Goal: Contribute content: Add original content to the website for others to see

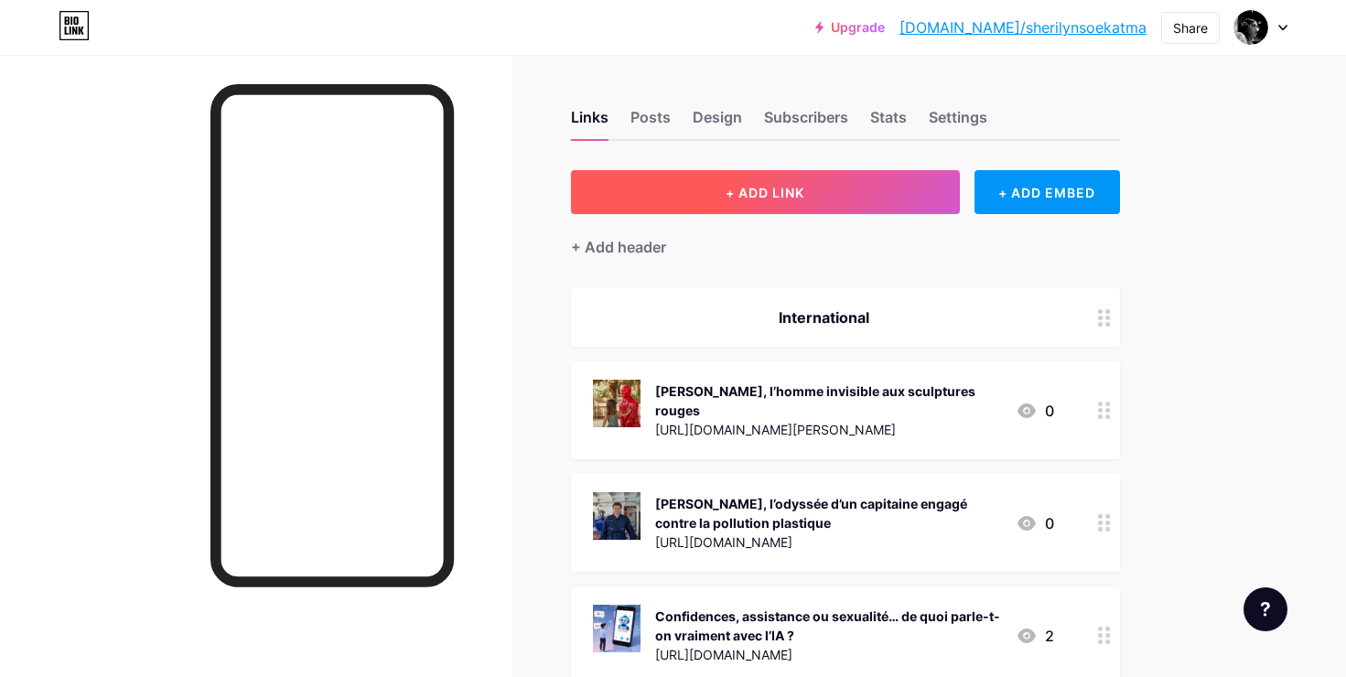
click at [773, 192] on span "+ ADD LINK" at bounding box center [765, 193] width 79 height 16
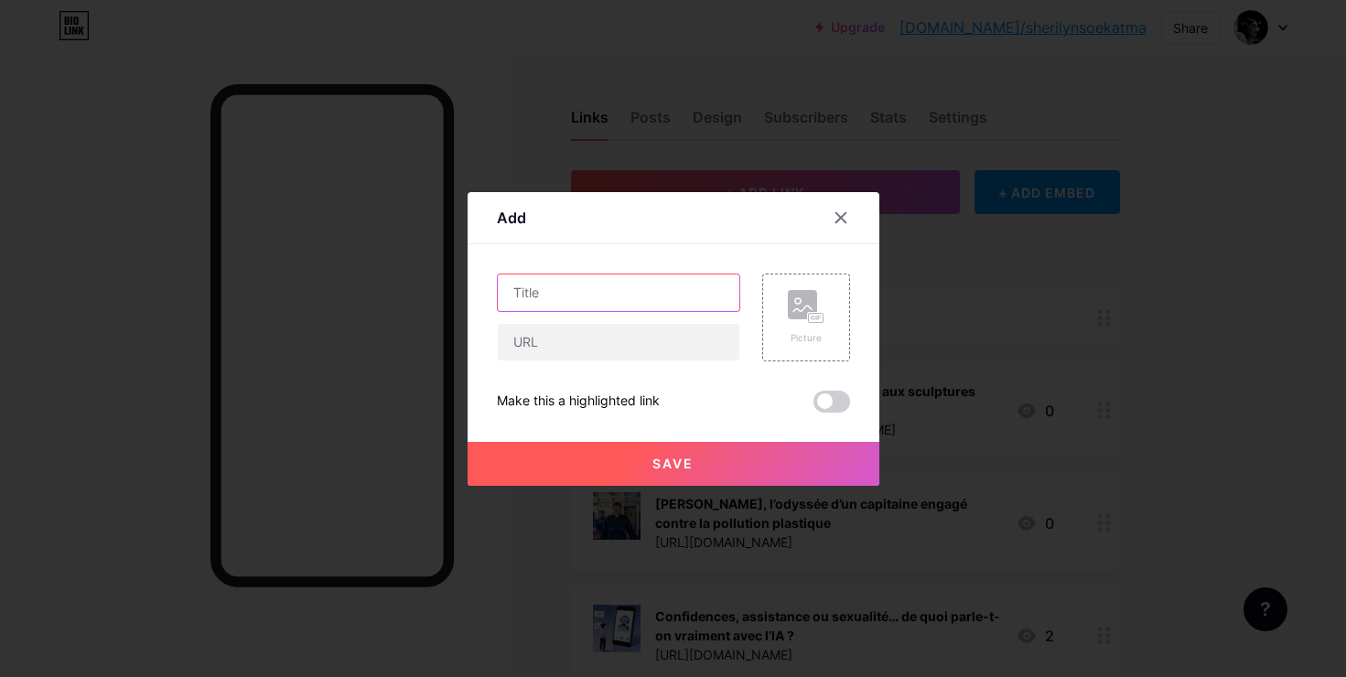
click at [594, 304] on input "text" at bounding box center [619, 293] width 242 height 37
click at [570, 334] on input "text" at bounding box center [619, 342] width 242 height 37
paste input "[URL][DOMAIN_NAME]"
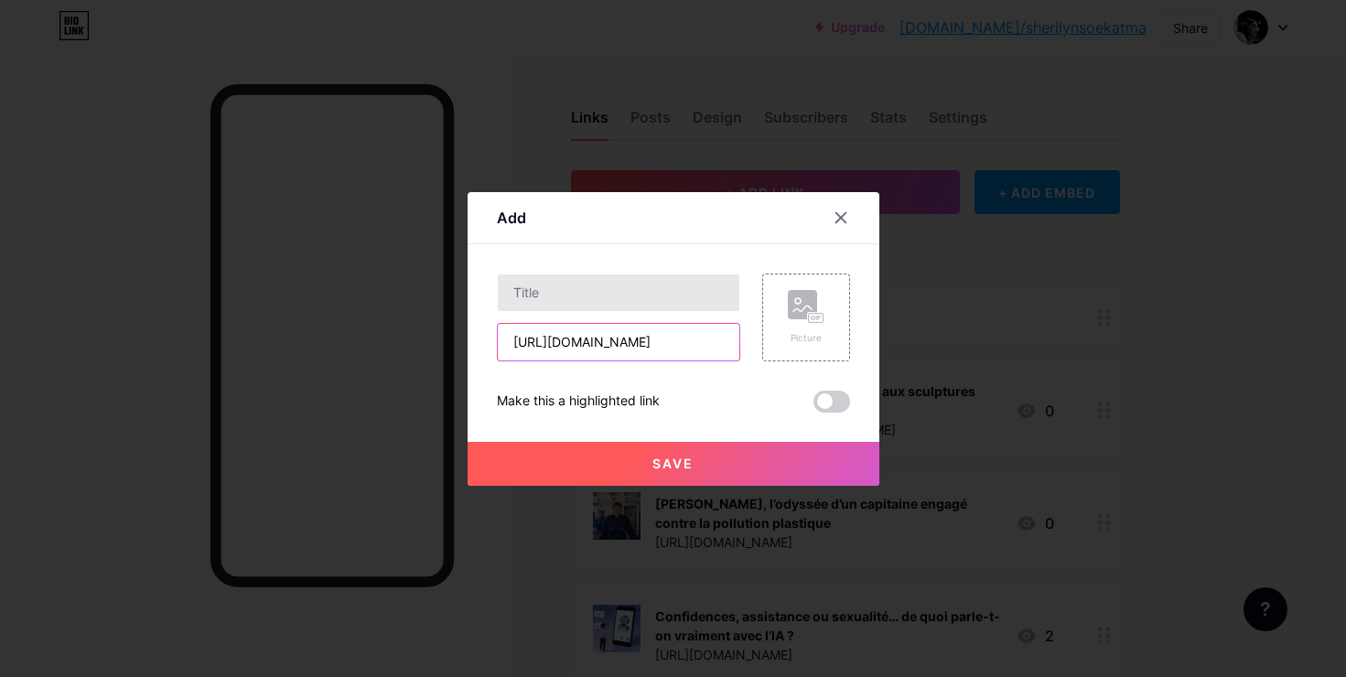
type input "[URL][DOMAIN_NAME]"
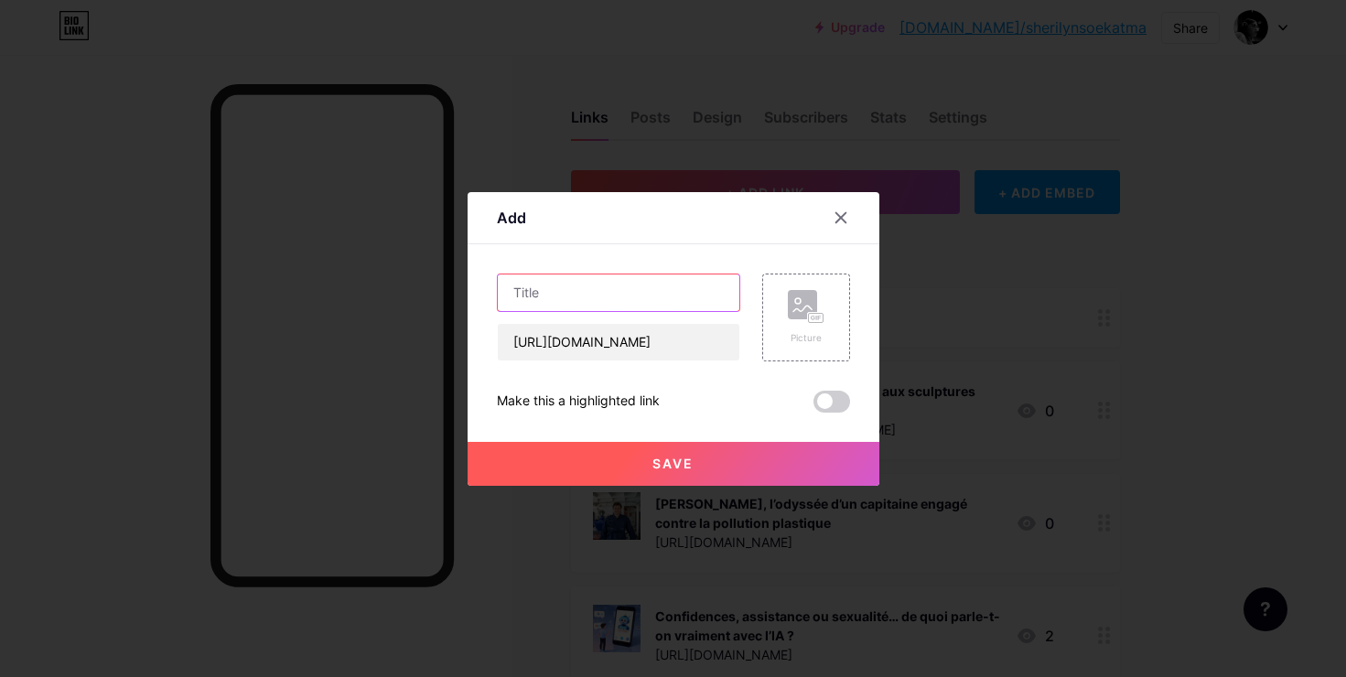
drag, startPoint x: 565, startPoint y: 301, endPoint x: 1025, endPoint y: 8, distance: 545.5
click at [565, 301] on input "text" at bounding box center [619, 293] width 242 height 37
click at [670, 296] on input "text" at bounding box center [619, 293] width 242 height 37
paste input "Avec BioWraptor, [PERSON_NAME] révolutionne la biotech à [US_STATE]"
type input "Avec BioWraptor, [PERSON_NAME] révolutionne la biotech à [US_STATE]"
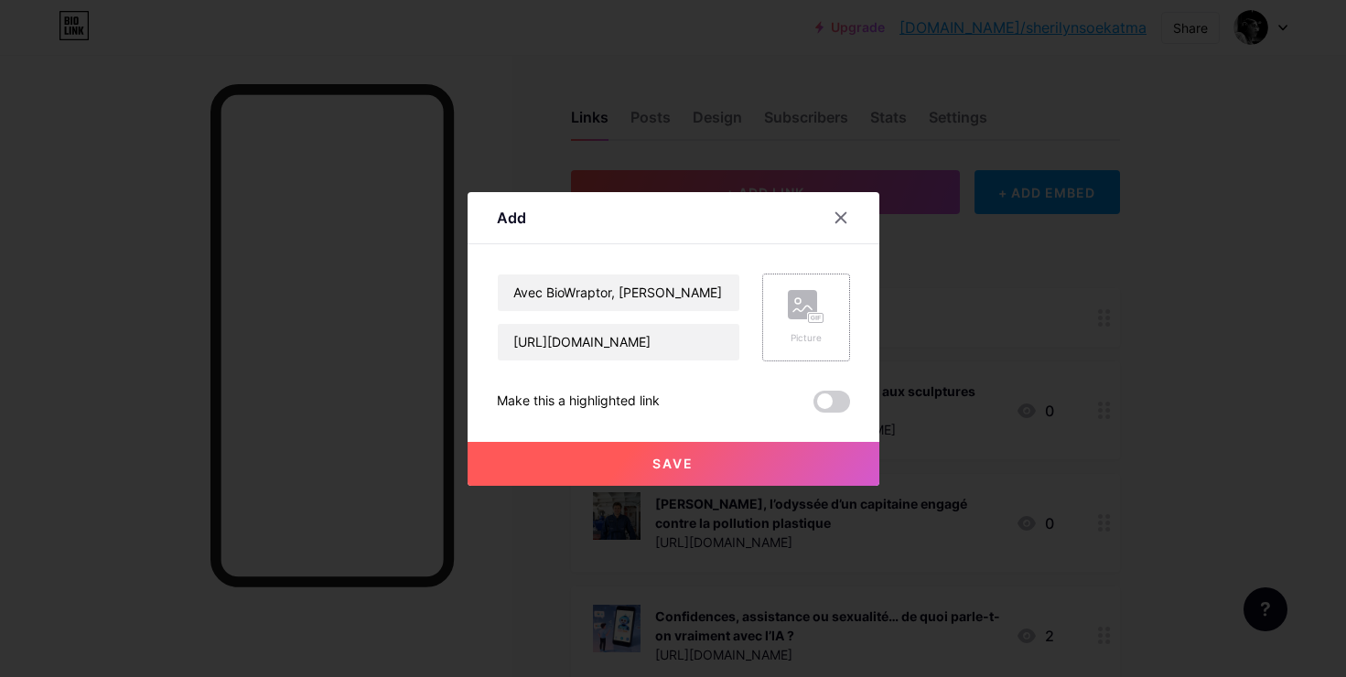
click at [802, 310] on icon at bounding box center [802, 308] width 18 height 5
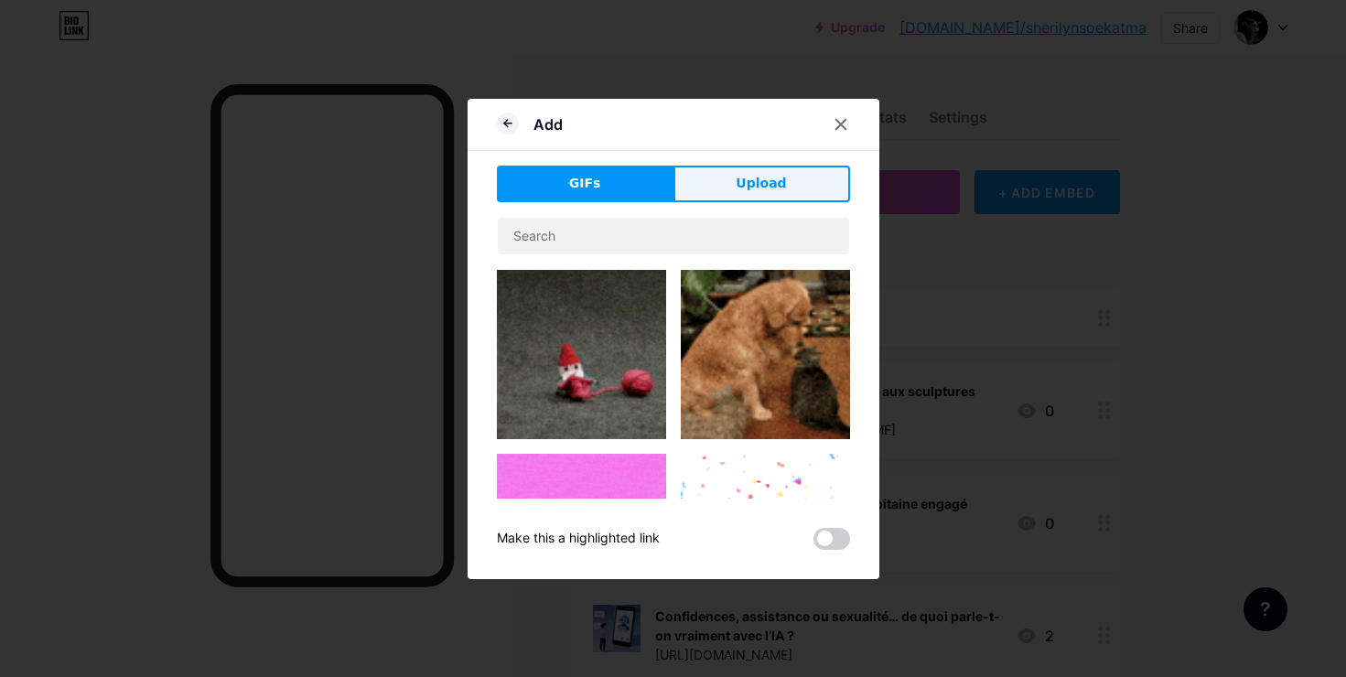
click at [751, 176] on span "Upload" at bounding box center [761, 183] width 50 height 19
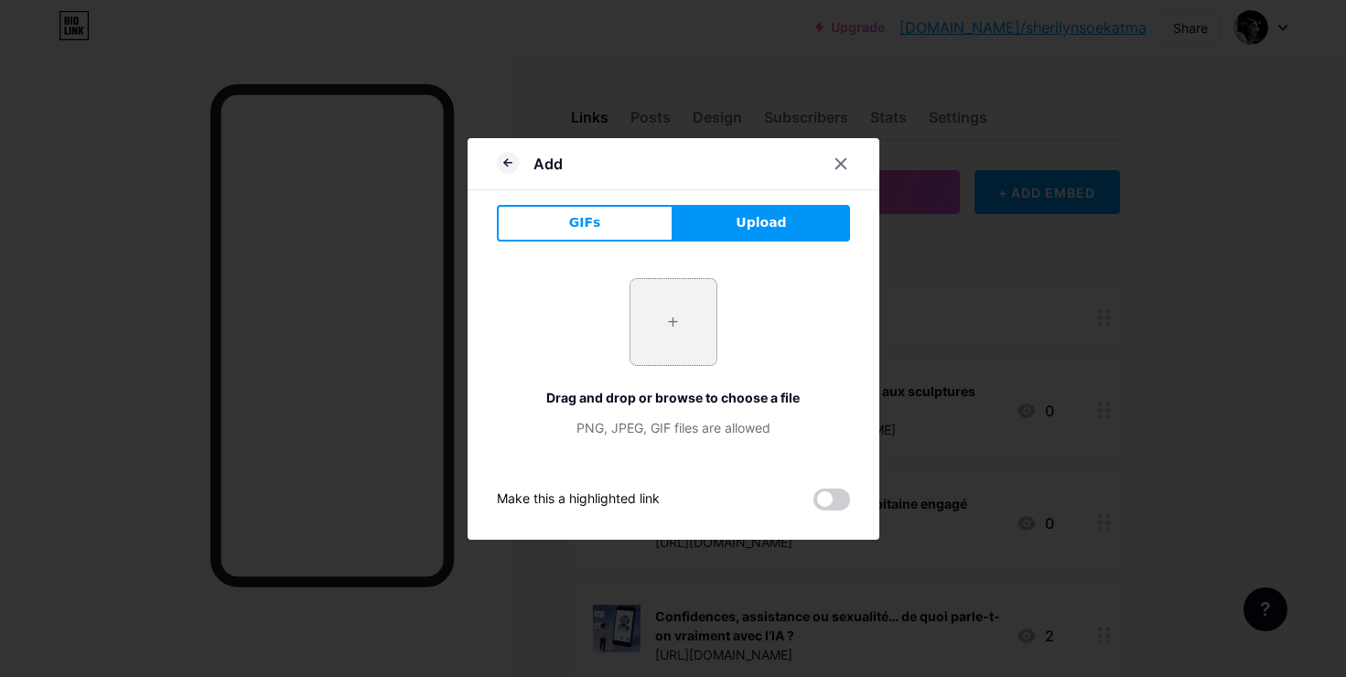
click at [686, 333] on input "file" at bounding box center [673, 322] width 86 height 86
type input "C:\fakepath\1755195460383.jpeg"
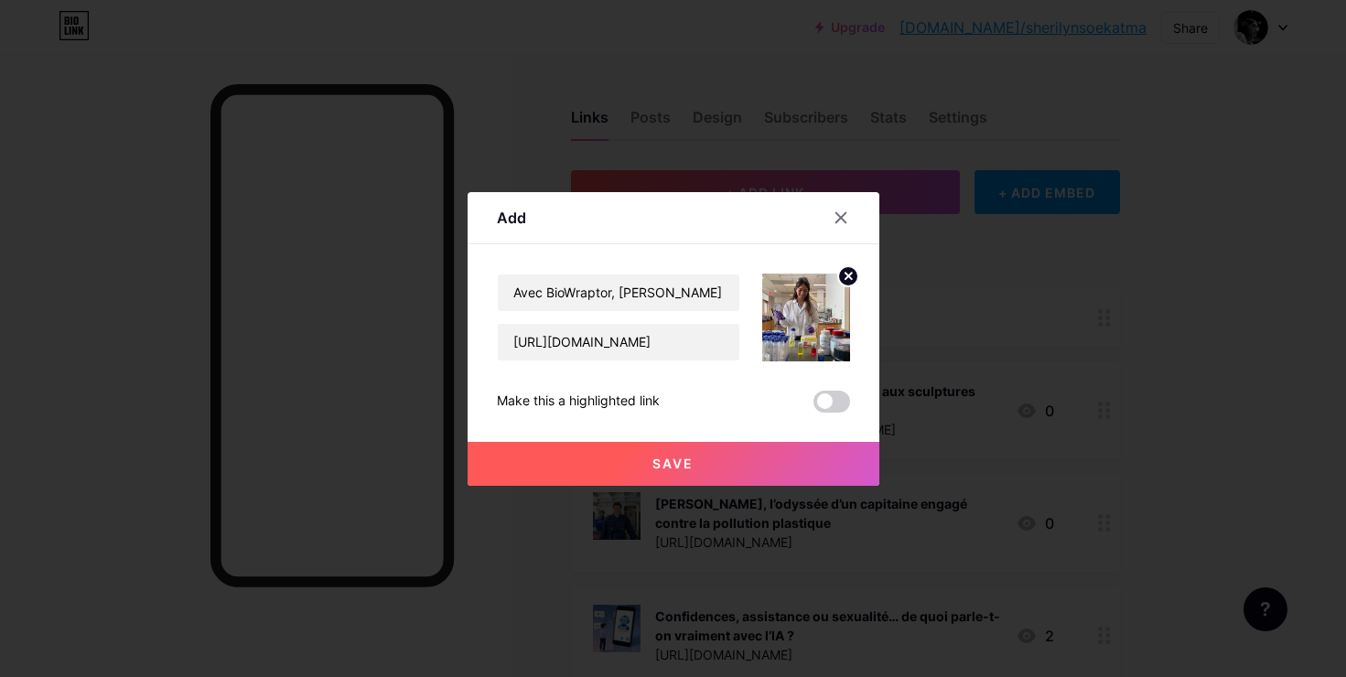
click at [688, 459] on span "Save" at bounding box center [672, 464] width 41 height 16
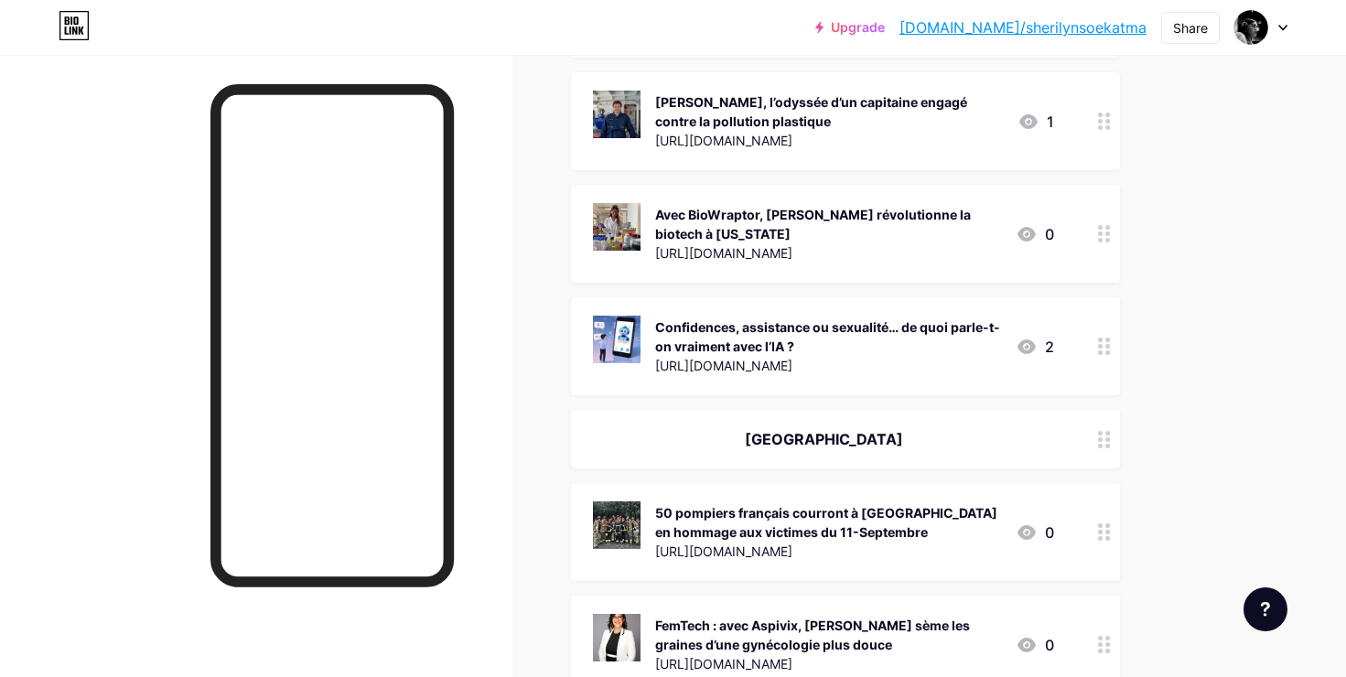
scroll to position [426, 0]
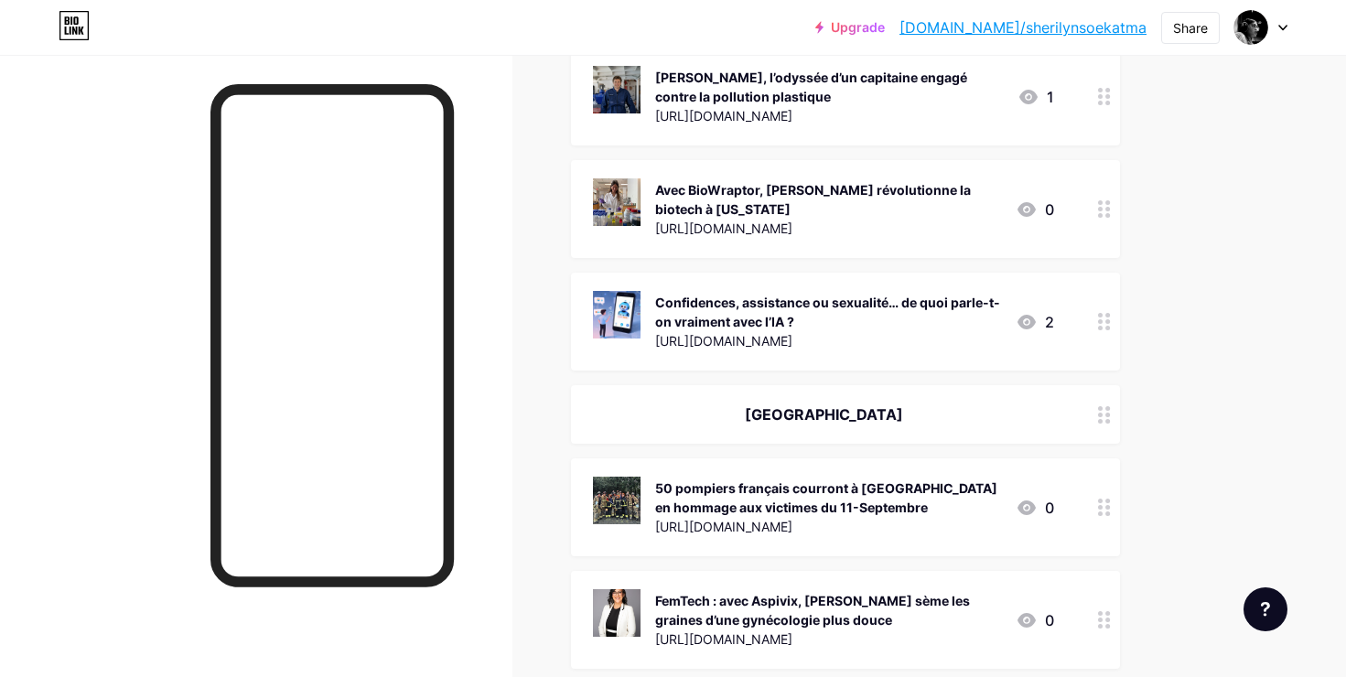
drag, startPoint x: 1102, startPoint y: 206, endPoint x: 1103, endPoint y: 399, distance: 193.1
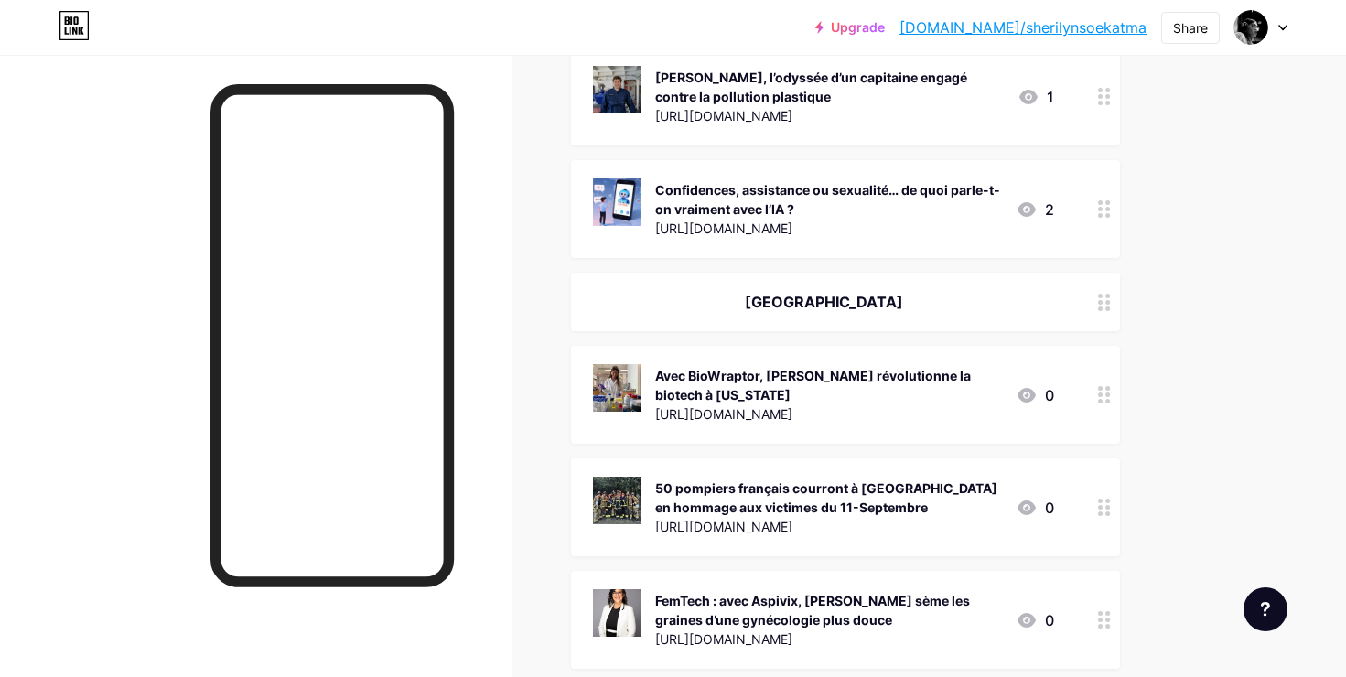
click at [845, 393] on div "Avec BioWraptor, [PERSON_NAME] révolutionne la biotech à [US_STATE]" at bounding box center [828, 385] width 346 height 38
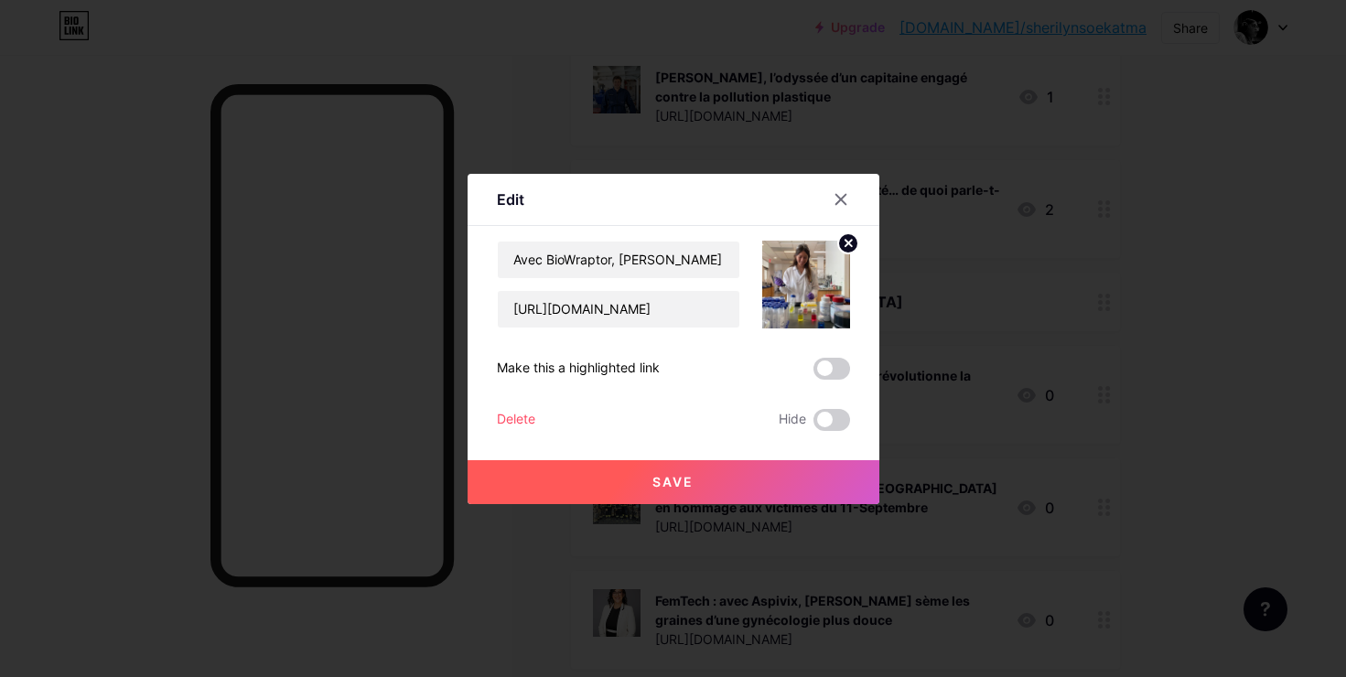
click at [828, 360] on span at bounding box center [831, 369] width 37 height 22
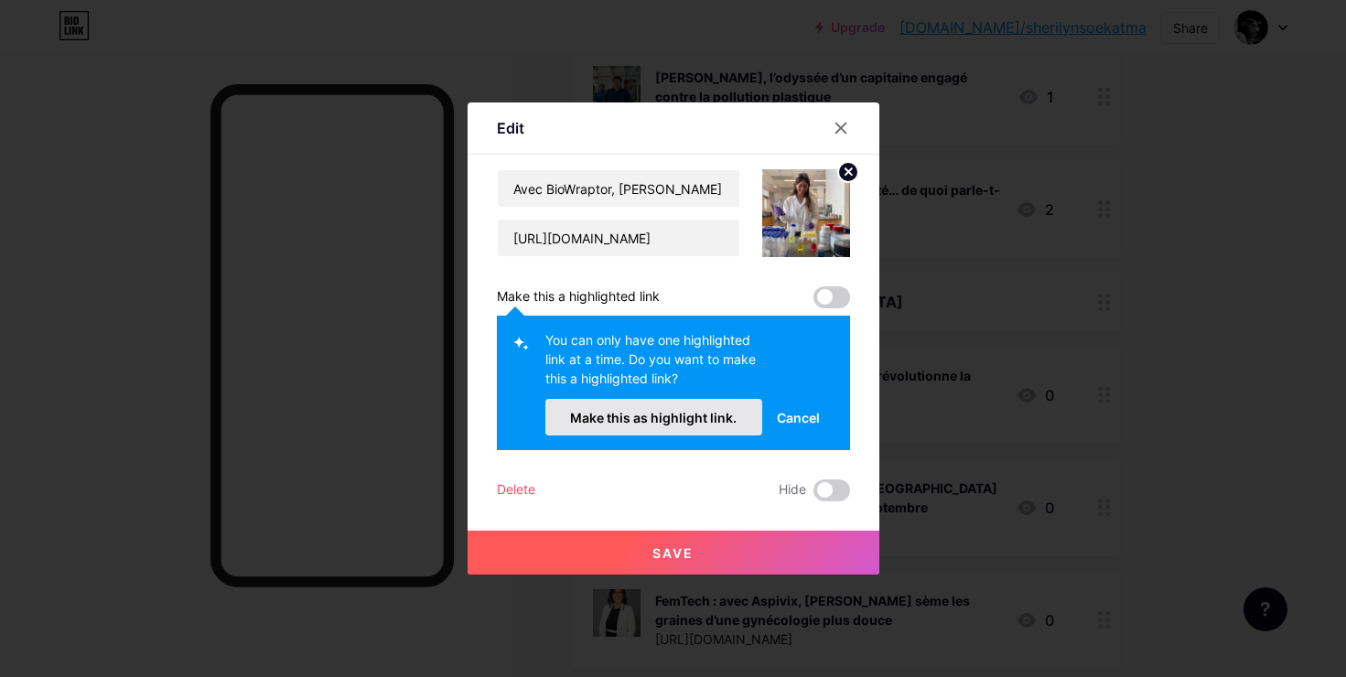
click at [717, 420] on span "Make this as highlight link." at bounding box center [653, 418] width 167 height 16
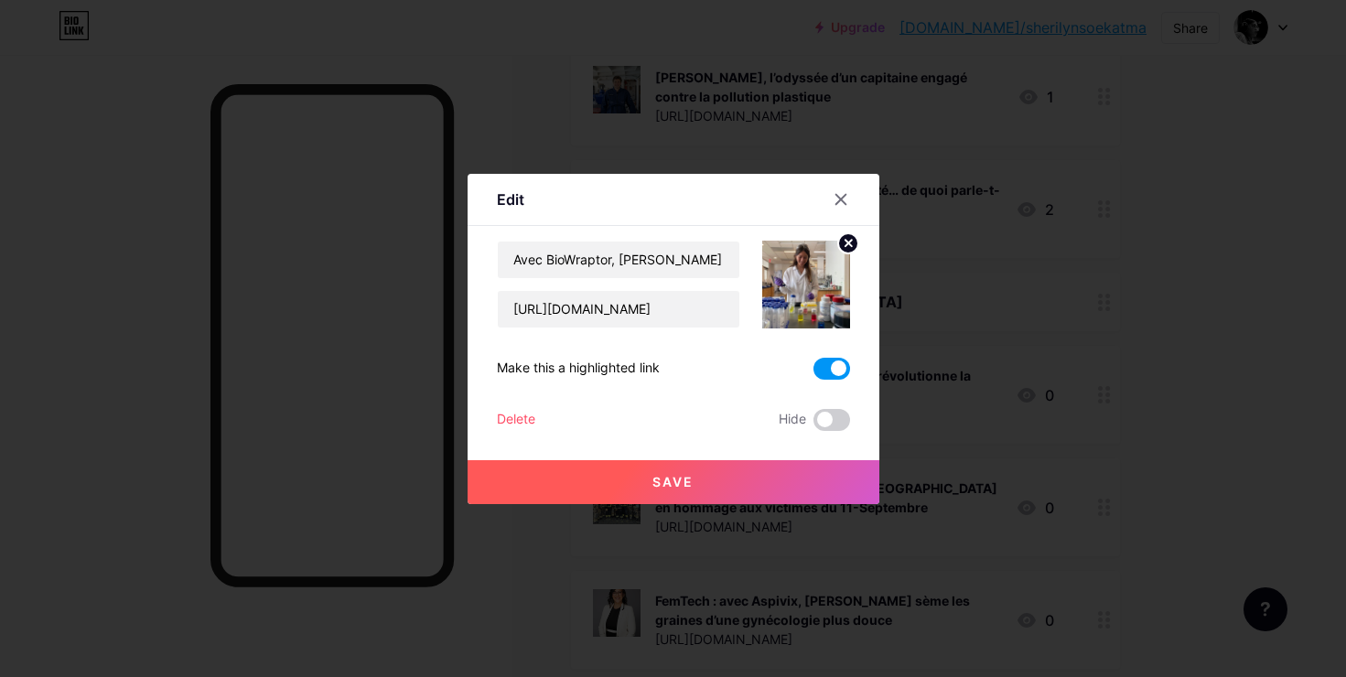
click at [693, 488] on span "Save" at bounding box center [672, 482] width 41 height 16
